Goal: Task Accomplishment & Management: Manage account settings

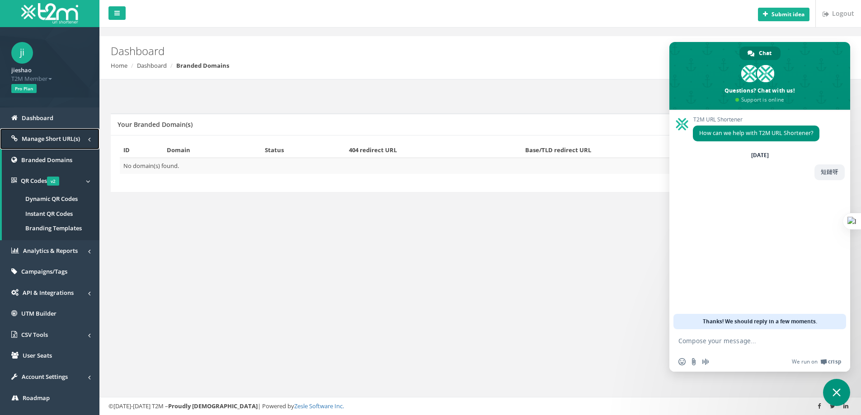
click at [85, 145] on link "Manage Short URL(s)" at bounding box center [49, 138] width 99 height 21
click at [65, 119] on link "Dashboard" at bounding box center [49, 118] width 99 height 21
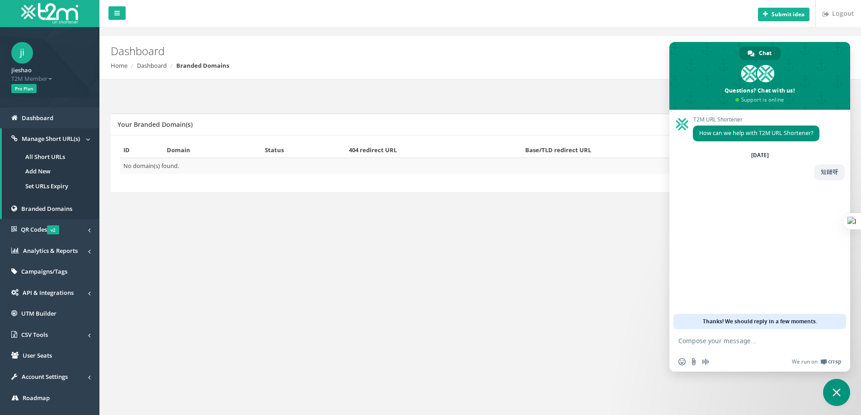
click at [274, 208] on div "Add New Domain Your Branded Domain(s) ID Domain Status 404 redirect URL Base/TL…" at bounding box center [480, 151] width 748 height 142
click at [595, 238] on div "Submit idea Logout Dashboard Home Dashboard Branded Domains Add New Domain Your…" at bounding box center [479, 224] width 761 height 448
click at [426, 212] on div "Add New Domain Your Branded Domain(s) ID Domain Status 404 redirect URL Base/TL…" at bounding box center [480, 151] width 748 height 142
click at [377, 158] on td "No domain(s) found." at bounding box center [480, 166] width 721 height 16
click at [344, 190] on div "ID Domain Status 404 redirect URL Base/TLD redirect URL Action No domain(s) fou…" at bounding box center [480, 163] width 739 height 57
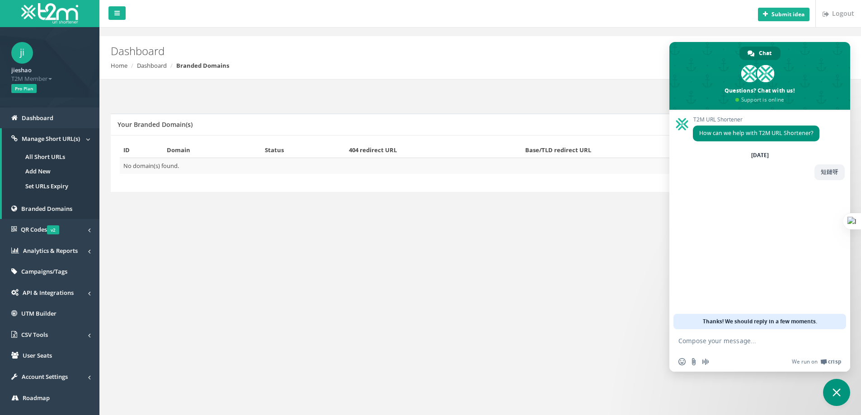
click at [339, 187] on div "ID Domain Status 404 redirect URL Base/TLD redirect URL Action No domain(s) fou…" at bounding box center [480, 163] width 739 height 57
click at [813, 93] on span at bounding box center [759, 76] width 181 height 68
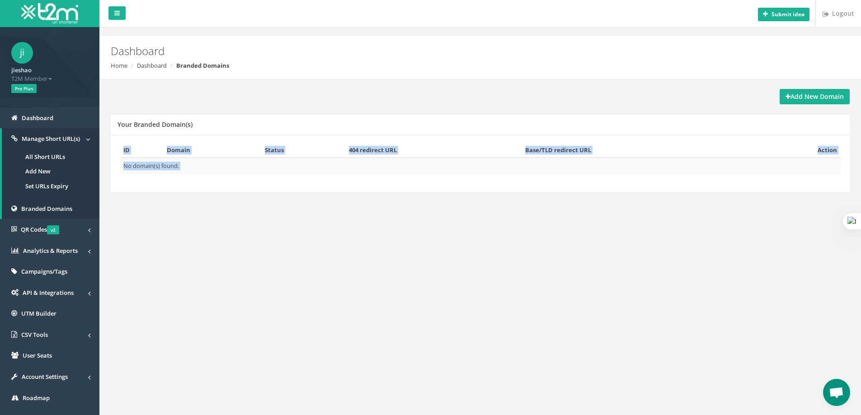
click at [820, 149] on th "Action" at bounding box center [797, 150] width 85 height 16
click at [818, 97] on strong "Add New Domain" at bounding box center [814, 96] width 58 height 9
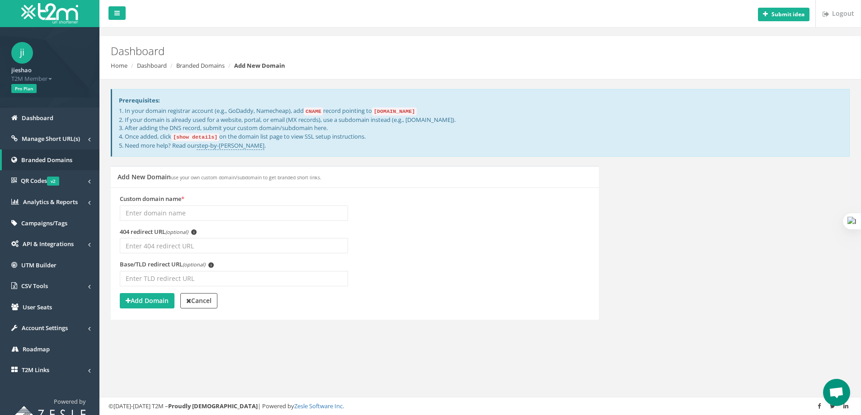
click at [229, 214] on input "Custom domain name *" at bounding box center [234, 213] width 228 height 15
click at [792, 13] on b "Submit idea" at bounding box center [787, 14] width 33 height 8
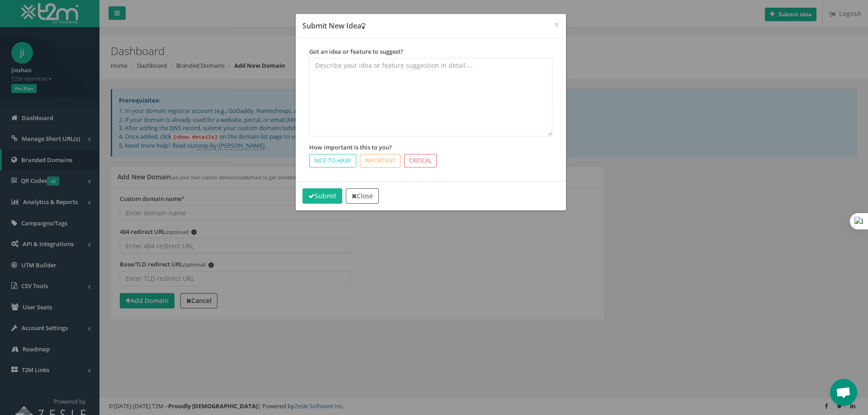
click at [785, 21] on div "× Submit New Idea Got an idea or feature to suggest? How important is this to y…" at bounding box center [434, 207] width 868 height 415
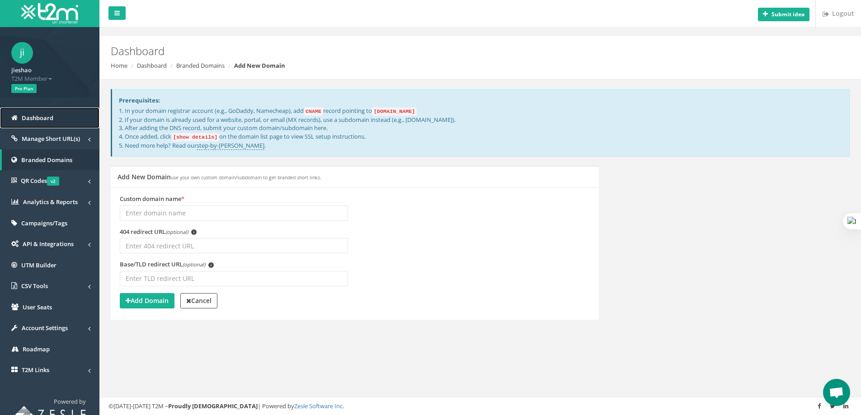
click at [27, 117] on span "Dashboard" at bounding box center [38, 118] width 32 height 8
